Goal: Transaction & Acquisition: Purchase product/service

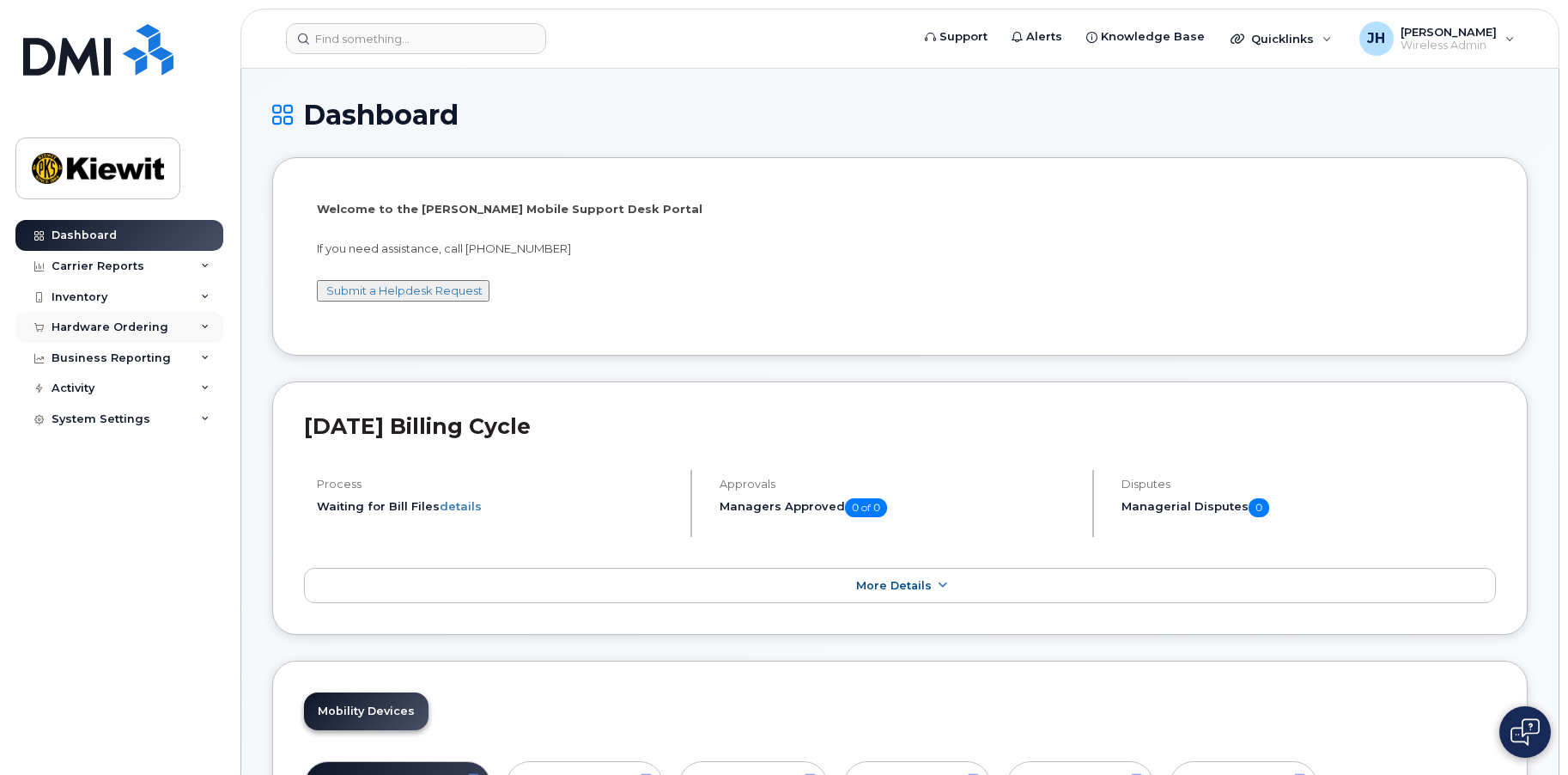
click at [80, 325] on div "Hardware Ordering" at bounding box center [110, 327] width 116 height 14
click at [82, 328] on div "Hardware Ordering" at bounding box center [110, 327] width 116 height 14
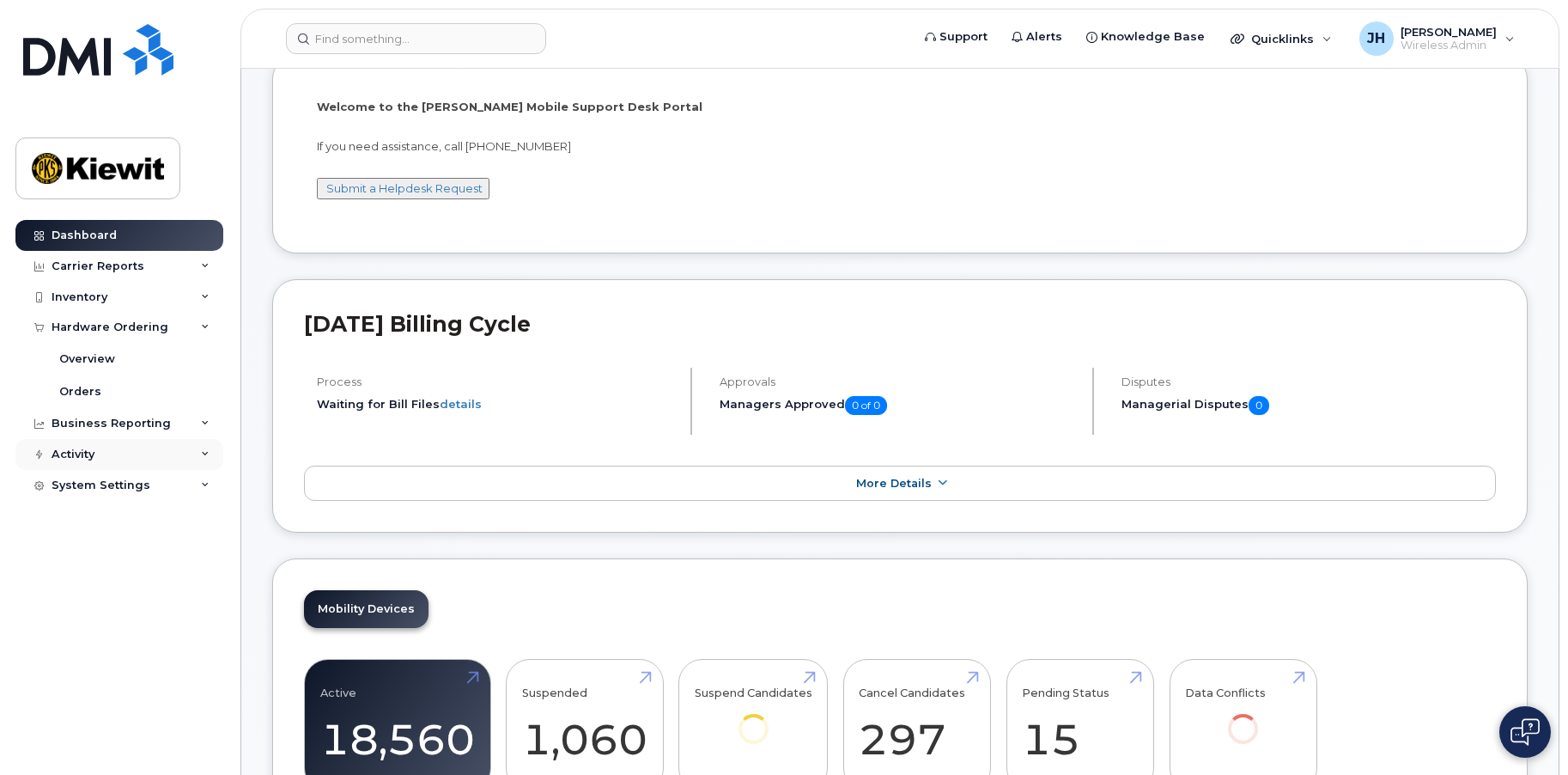
scroll to position [344, 0]
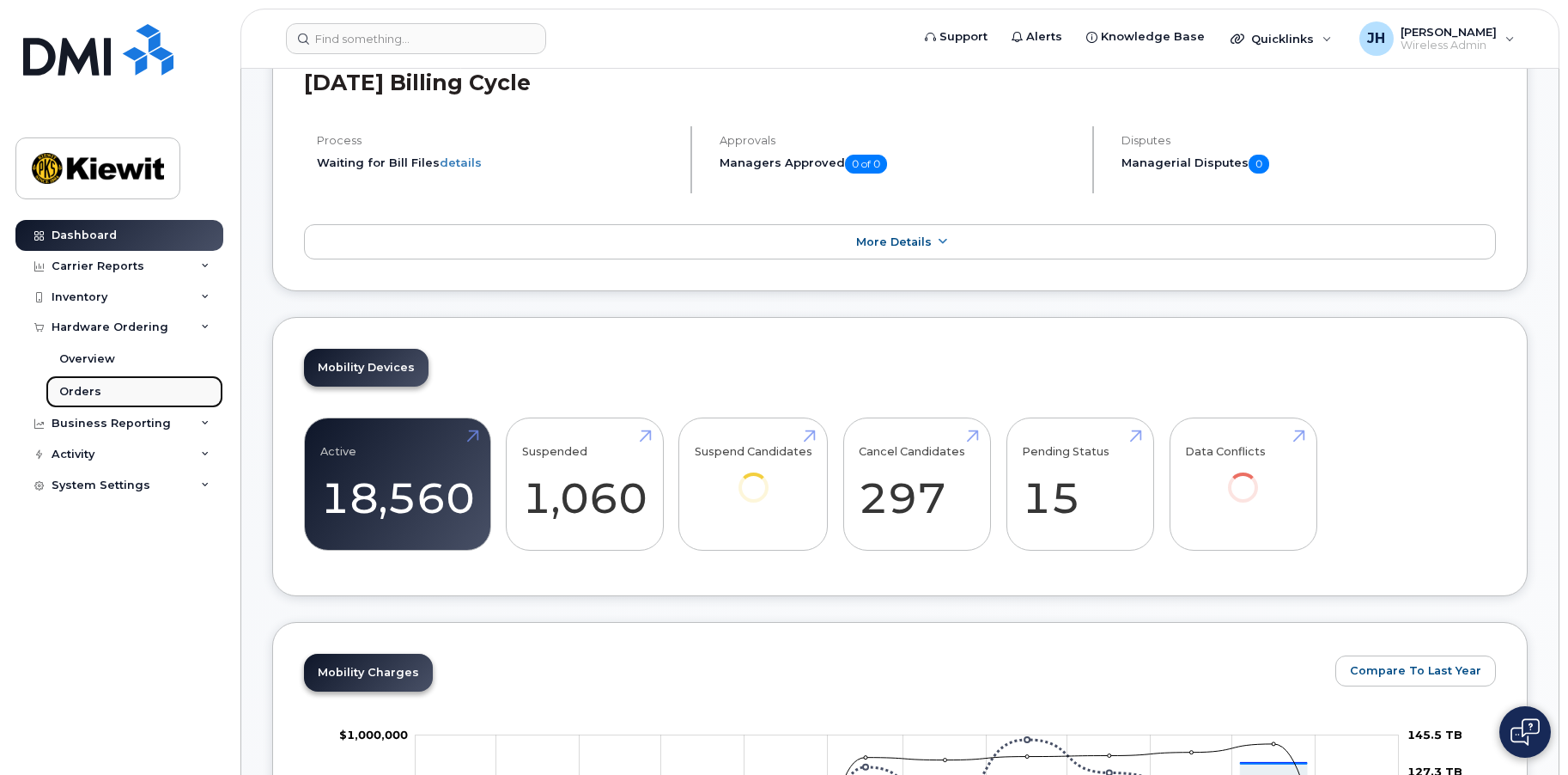
click at [85, 381] on link "Orders" at bounding box center [133, 391] width 178 height 33
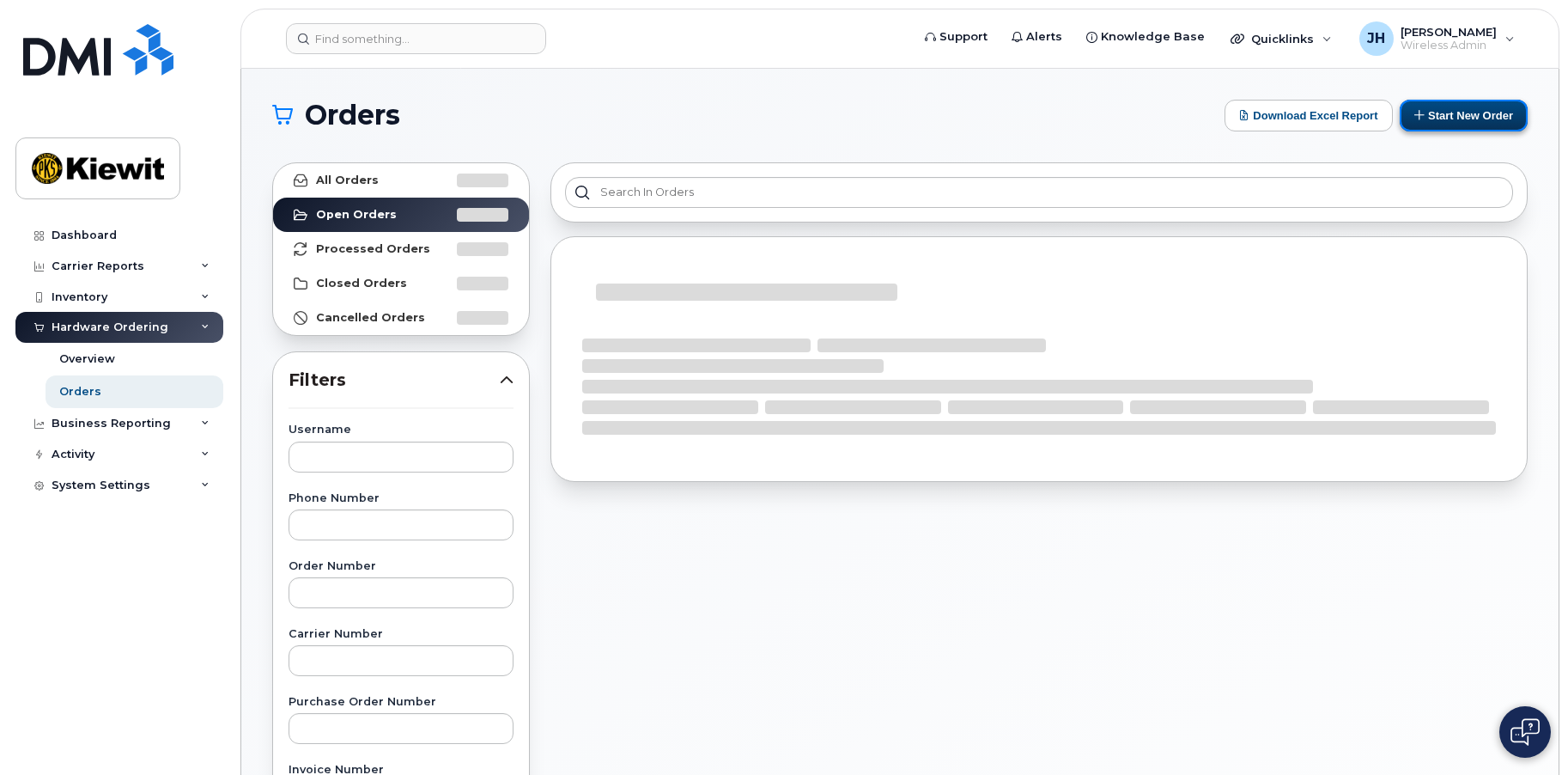
click at [1435, 118] on button "Start New Order" at bounding box center [1464, 116] width 128 height 32
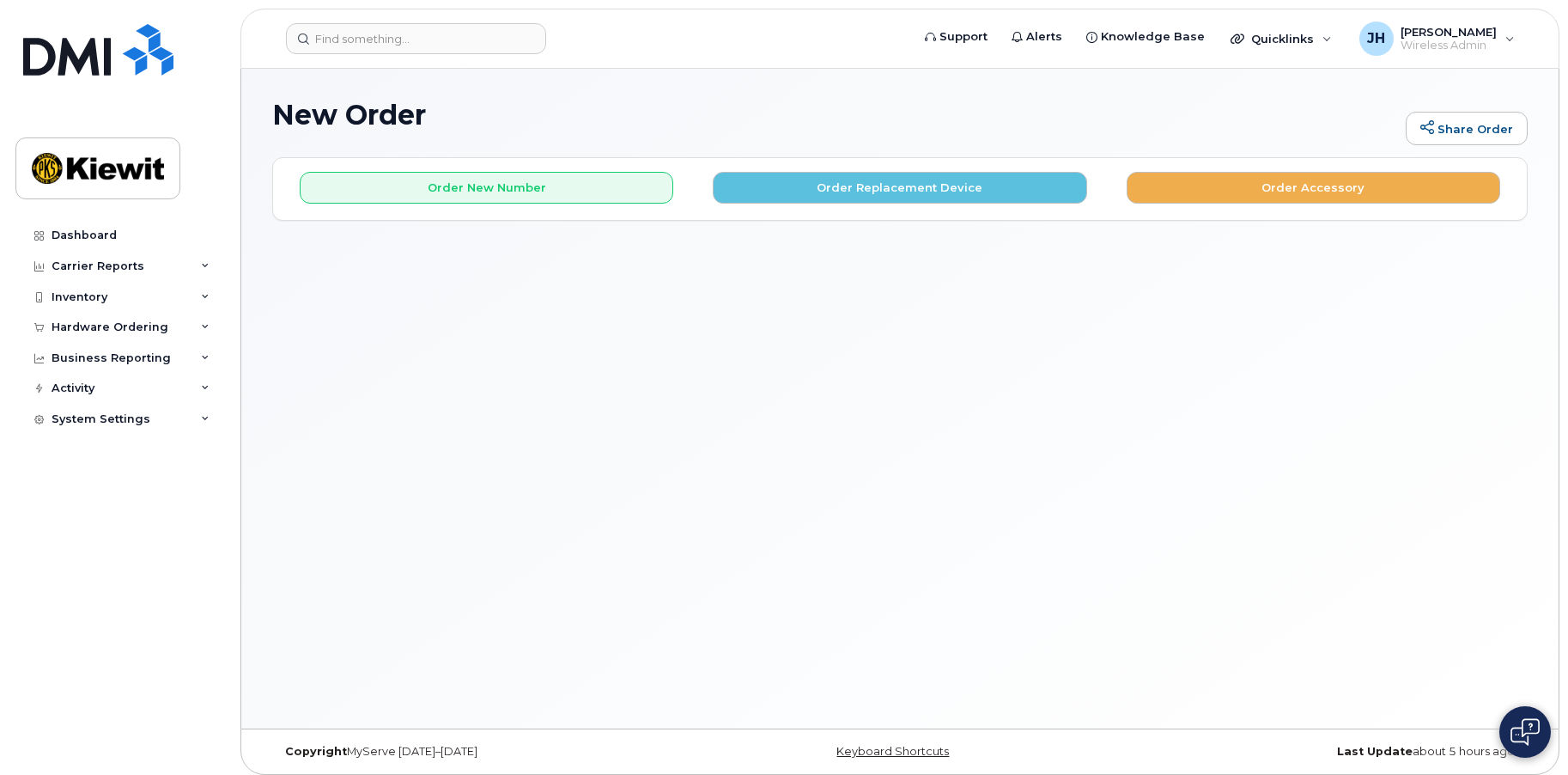
drag, startPoint x: 660, startPoint y: 410, endPoint x: 1308, endPoint y: 2, distance: 765.7
click at [661, 407] on div "New Order Share Order × Share This Order If you want to allow others to create …" at bounding box center [900, 398] width 1317 height 659
